Goal: Task Accomplishment & Management: Manage account settings

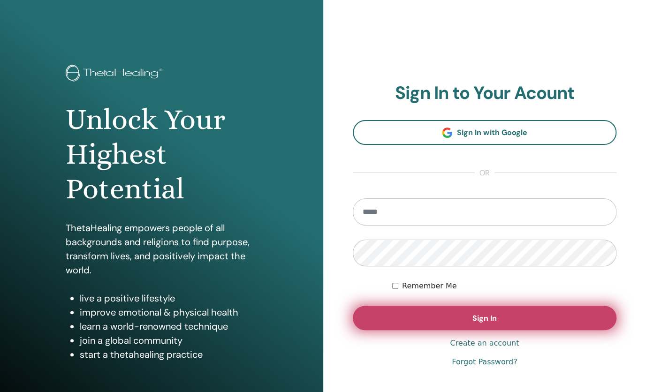
type input "**********"
click at [515, 315] on button "Sign In" at bounding box center [485, 318] width 264 height 24
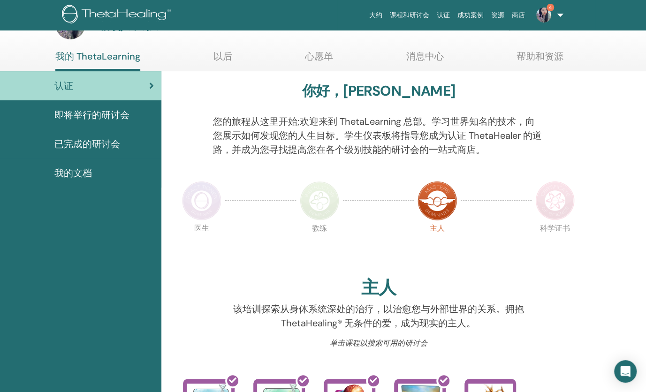
scroll to position [47, 0]
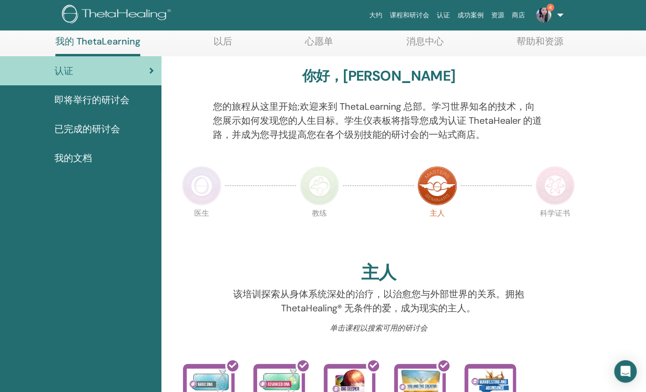
click at [96, 119] on link "已完成的研讨会" at bounding box center [80, 128] width 161 height 29
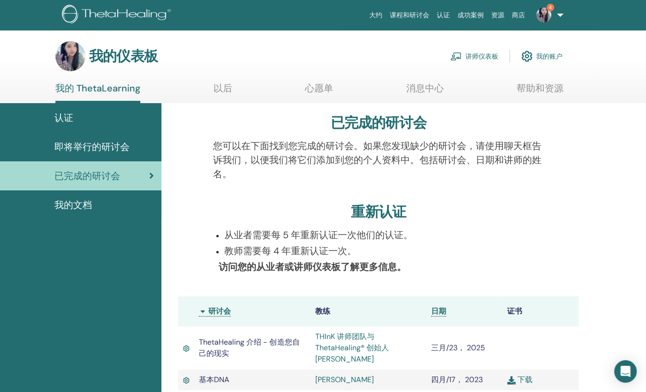
click at [468, 53] on font "讲师仪表板" at bounding box center [482, 56] width 33 height 8
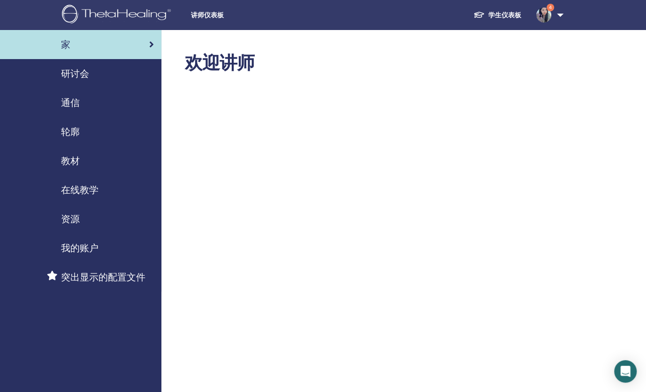
click at [106, 73] on div "研讨会" at bounding box center [81, 74] width 146 height 14
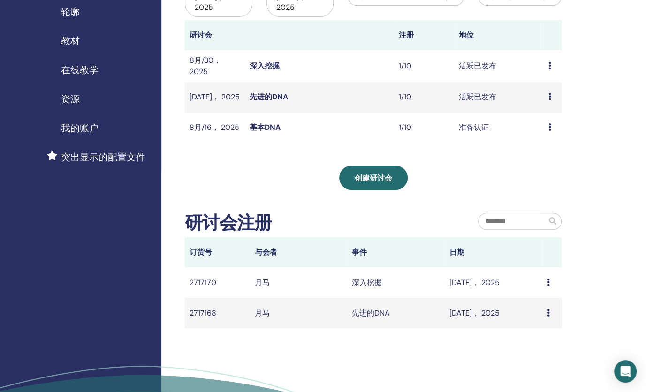
scroll to position [94, 0]
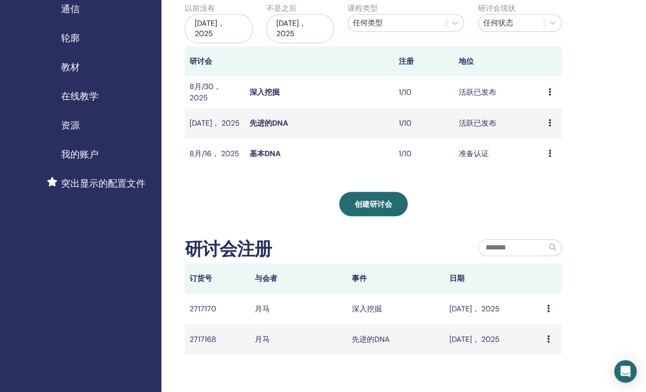
click at [552, 152] on div "Preview Edit Attendees Cancel" at bounding box center [553, 153] width 8 height 11
click at [383, 155] on td "基本DNA" at bounding box center [320, 154] width 150 height 31
click at [422, 155] on td "1/10" at bounding box center [424, 154] width 60 height 31
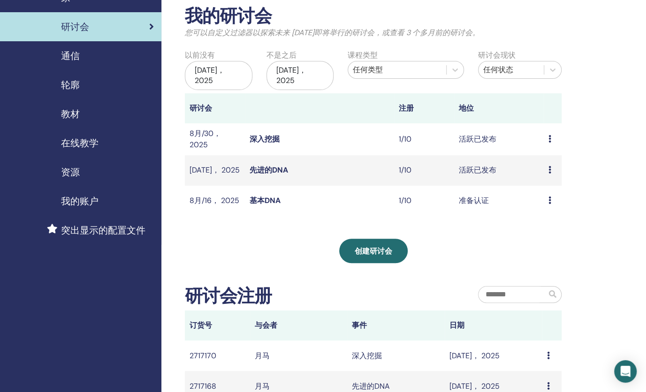
scroll to position [0, 0]
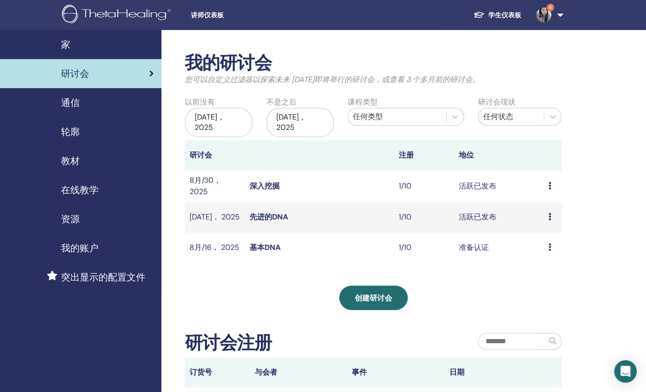
click at [557, 15] on link "4" at bounding box center [548, 15] width 38 height 30
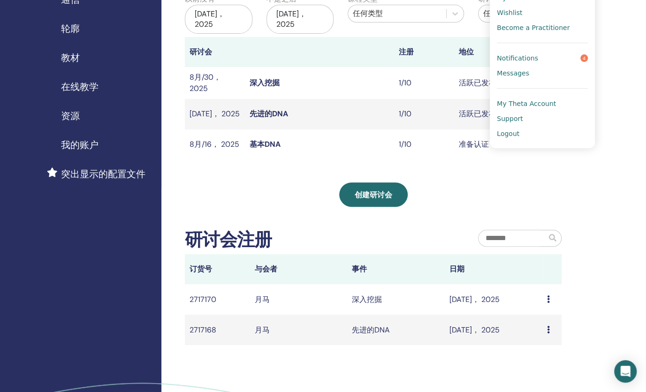
scroll to position [141, 0]
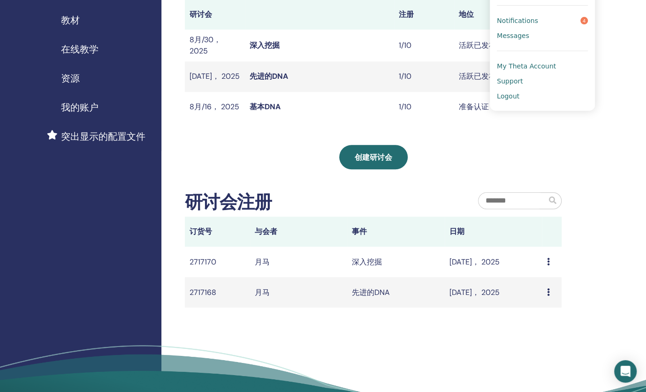
click at [572, 22] on link "Notifications 4" at bounding box center [542, 20] width 91 height 15
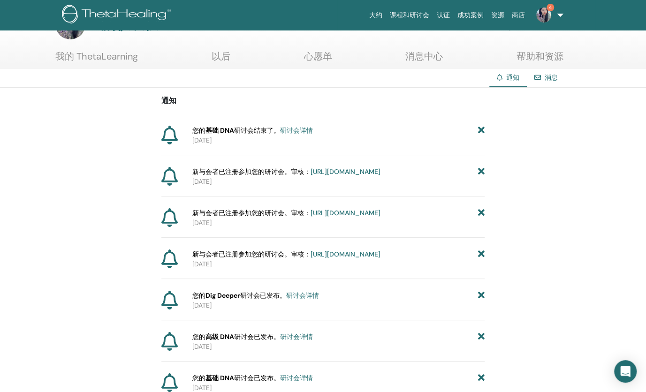
scroll to position [47, 0]
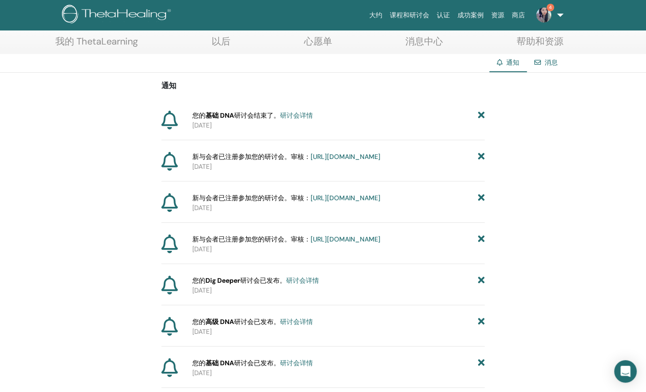
click at [304, 113] on link "研讨会详情" at bounding box center [296, 115] width 33 height 8
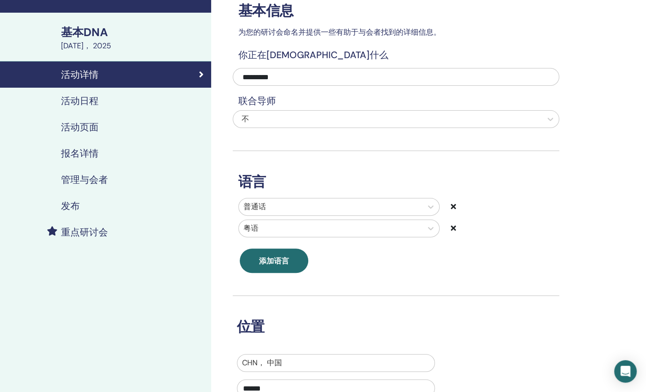
scroll to position [47, 0]
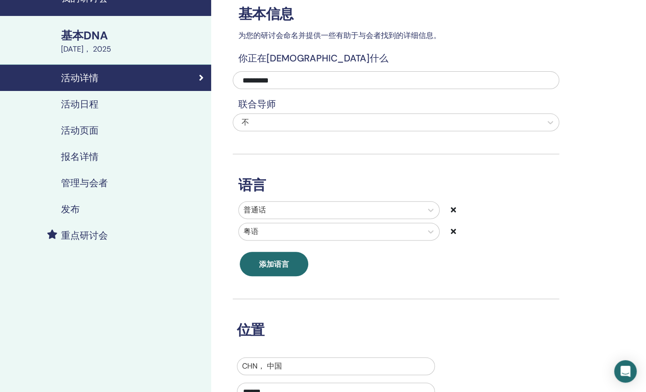
click at [96, 101] on h4 "活动日程" at bounding box center [80, 104] width 38 height 11
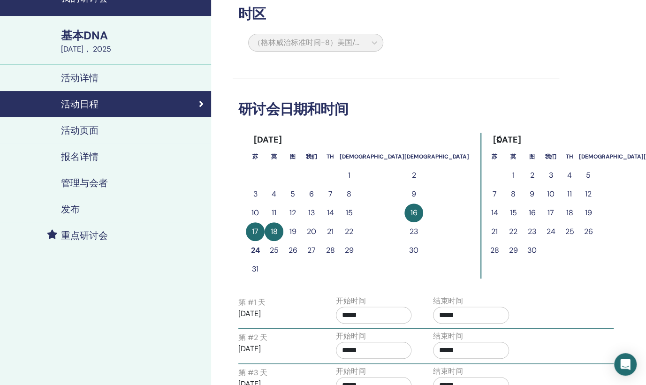
click at [107, 129] on div "活动页面" at bounding box center [106, 130] width 196 height 11
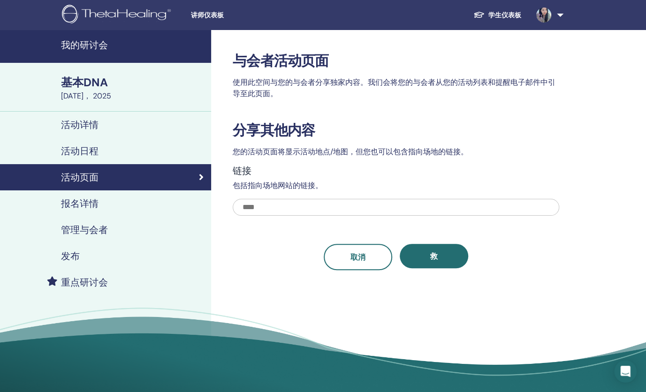
click at [108, 156] on link "活动日程" at bounding box center [105, 151] width 211 height 26
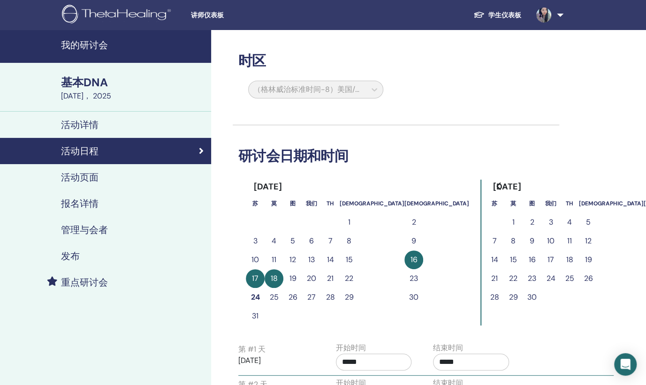
click at [134, 132] on link "活动详情" at bounding box center [105, 125] width 211 height 26
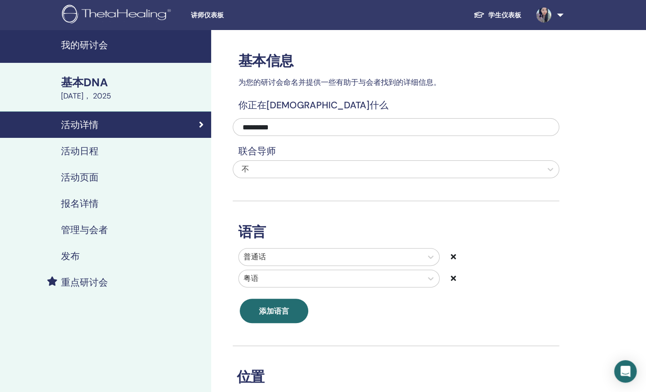
click at [114, 275] on link "重点研讨会" at bounding box center [105, 282] width 211 height 26
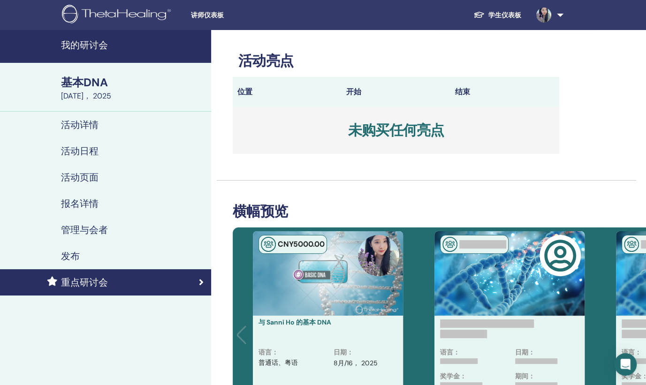
click at [119, 260] on div "发布" at bounding box center [106, 256] width 196 height 11
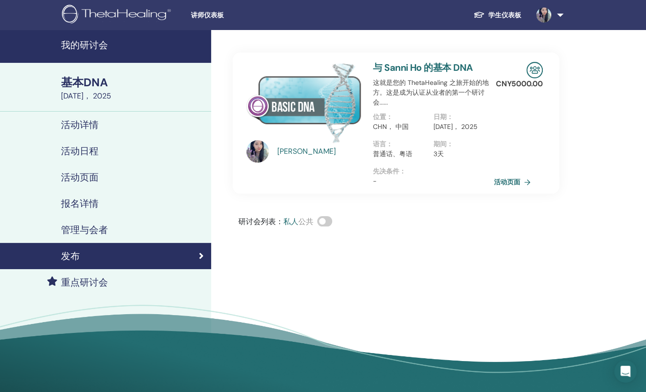
click at [129, 237] on link "管理与会者" at bounding box center [105, 230] width 211 height 26
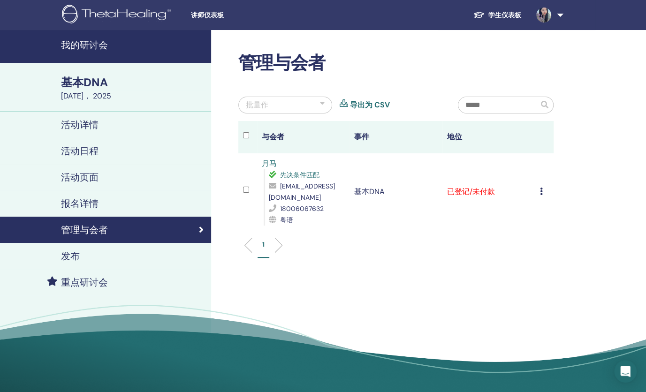
click at [544, 186] on div "Cancel Registration Do not auto-certify Mark as Paid Mark as Unpaid Mark as Abs…" at bounding box center [544, 191] width 9 height 11
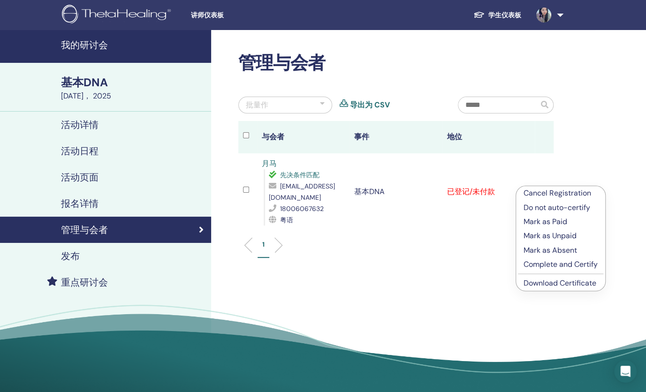
drag, startPoint x: 458, startPoint y: 222, endPoint x: 442, endPoint y: 275, distance: 55.5
click at [442, 275] on div "管理与会者 批量作 导出为 CSV 与会者 事件 地位 月马 先决条件匹配 [EMAIL_ADDRESS][DOMAIN_NAME] 18006067632 …" at bounding box center [426, 214] width 431 height 369
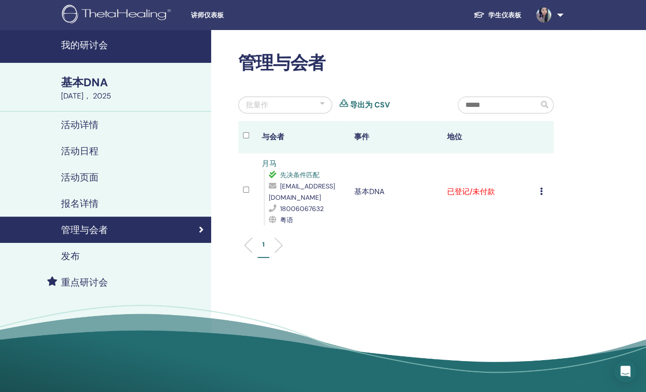
click at [538, 186] on td "Cancel Registration Do not auto-certify Mark as Paid Mark as Unpaid Mark as Abs…" at bounding box center [544, 191] width 19 height 77
click at [539, 187] on td "Cancel Registration Do not auto-certify Mark as Paid Mark as Unpaid Mark as Abs…" at bounding box center [544, 191] width 19 height 77
click at [542, 188] on icon at bounding box center [541, 192] width 3 height 8
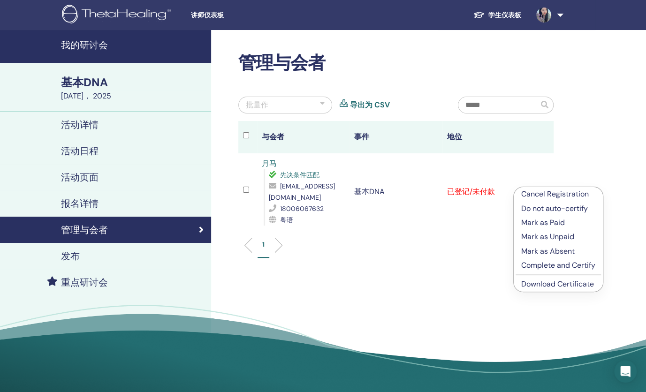
click at [564, 287] on link "Download Certificate" at bounding box center [557, 284] width 73 height 10
